Goal: Information Seeking & Learning: Learn about a topic

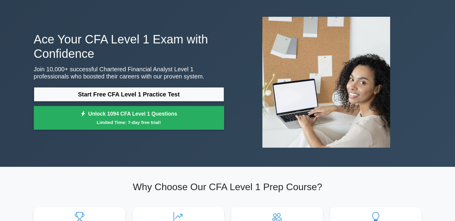
scroll to position [30, 0]
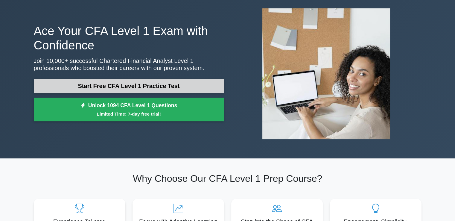
click at [162, 79] on link "Start Free CFA Level 1 Practice Test" at bounding box center [129, 86] width 190 height 14
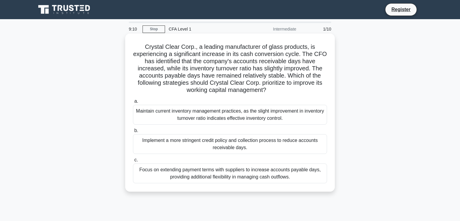
click at [230, 113] on div "Maintain current inventory management practices, as the slight improvement in i…" at bounding box center [230, 115] width 194 height 20
click at [133, 103] on input "a. Maintain current inventory management practices, as the slight improvement i…" at bounding box center [133, 101] width 0 height 4
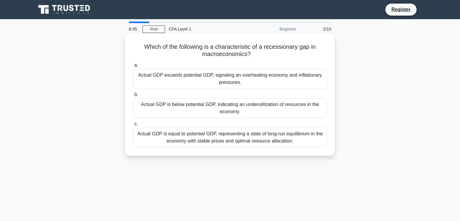
click at [219, 107] on div "Actual GDP is below potential GDP, indicating an underutilization of resources …" at bounding box center [230, 108] width 194 height 20
click at [133, 97] on input "b. Actual GDP is below potential GDP, indicating an underutilization of resourc…" at bounding box center [133, 95] width 0 height 4
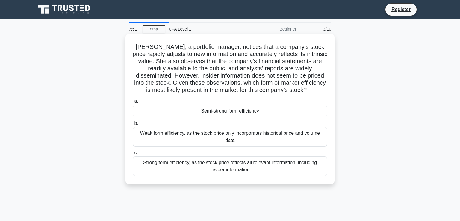
click at [220, 131] on div "Weak form efficiency, as the stock price only incorporates historical price and…" at bounding box center [230, 137] width 194 height 20
click at [133, 125] on input "b. Weak form efficiency, as the stock price only incorporates historical price …" at bounding box center [133, 124] width 0 height 4
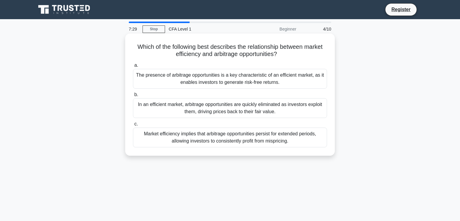
click at [208, 102] on div "In an efficient market, arbitrage opportunities are quickly eliminated as inves…" at bounding box center [230, 108] width 194 height 20
click at [133, 97] on input "b. In an efficient market, arbitrage opportunities are quickly eliminated as in…" at bounding box center [133, 95] width 0 height 4
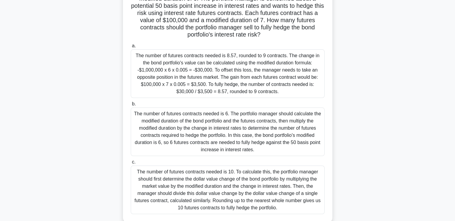
scroll to position [58, 0]
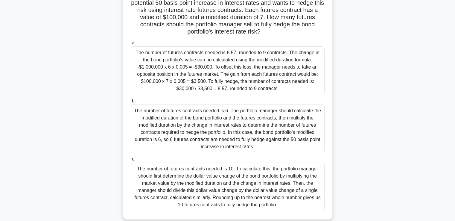
click at [248, 81] on div "The number of futures contracts needed is 8.57, rounded to 9 contracts. The cha…" at bounding box center [228, 70] width 194 height 48
click at [131, 45] on input "a. The number of futures contracts needed is 8.57, rounded to 9 contracts. The …" at bounding box center [131, 43] width 0 height 4
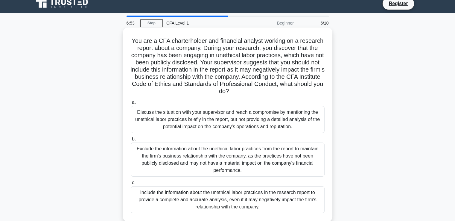
scroll to position [8, 0]
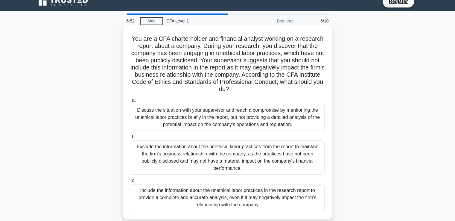
click at [202, 148] on div "Exclude the information about the unethical labor practices from the report to …" at bounding box center [228, 157] width 194 height 34
click at [131, 139] on input "b. Exclude the information about the unethical labor practices from the report …" at bounding box center [131, 137] width 0 height 4
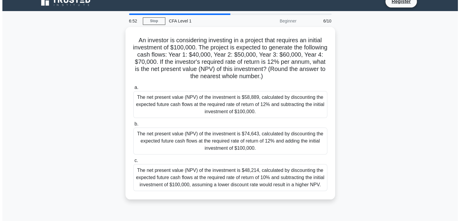
scroll to position [0, 0]
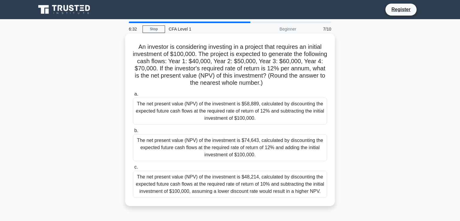
click at [235, 140] on div "The net present value (NPV) of the investment is $74,643, calculated by discoun…" at bounding box center [230, 147] width 194 height 27
click at [133, 133] on input "b. The net present value (NPV) of the investment is $74,643, calculated by disc…" at bounding box center [133, 131] width 0 height 4
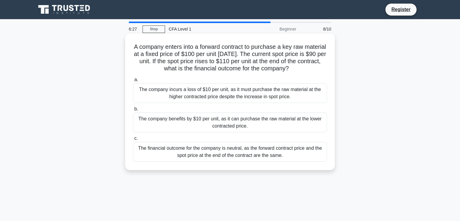
click at [204, 143] on div "The financial outcome for the company is neutral, as the forward contract price…" at bounding box center [230, 152] width 194 height 20
click at [133, 140] on input "c. The financial outcome for the company is neutral, as the forward contract pr…" at bounding box center [133, 139] width 0 height 4
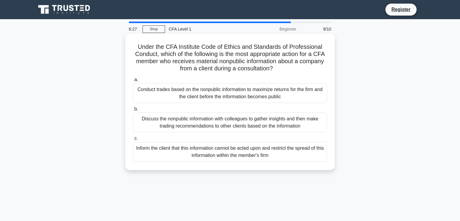
click at [212, 89] on div "Conduct trades based on the nonpublic information to maximize returns for the f…" at bounding box center [230, 93] width 194 height 20
click at [133, 82] on input "a. Conduct trades based on the nonpublic information to maximize returns for th…" at bounding box center [133, 80] width 0 height 4
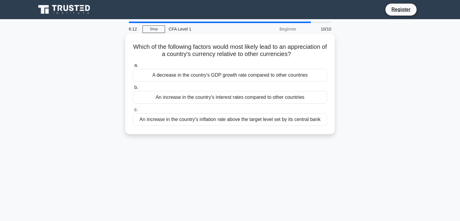
click at [198, 119] on div "An increase in the country's inflation rate above the target level set by its c…" at bounding box center [230, 119] width 194 height 13
click at [133, 112] on input "c. An increase in the country's inflation rate above the target level set by it…" at bounding box center [133, 110] width 0 height 4
